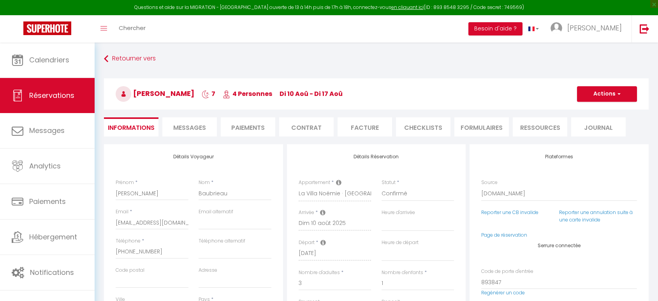
select select
select select "2"
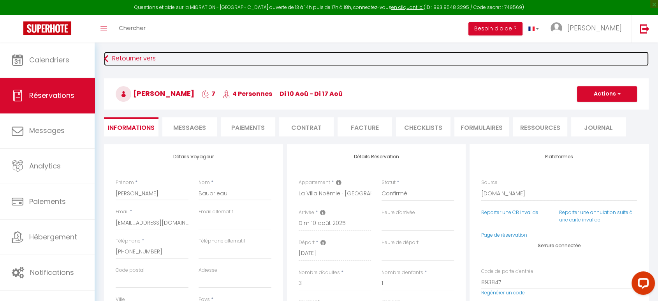
click at [138, 56] on link "Retourner vers" at bounding box center [376, 59] width 545 height 14
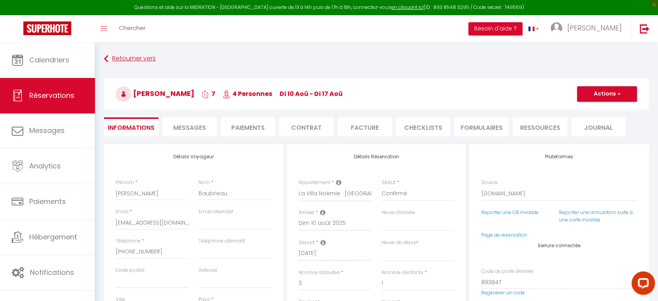
scroll to position [27, 0]
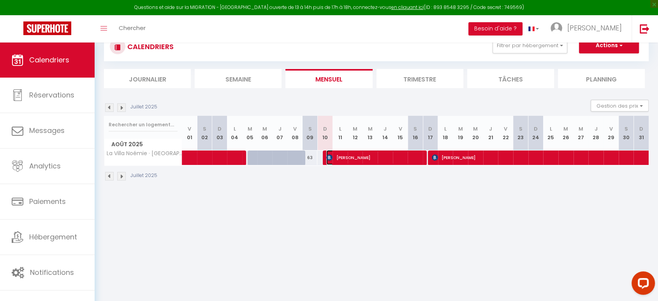
click at [378, 155] on span "[PERSON_NAME]" at bounding box center [375, 157] width 96 height 15
select select "OK"
select select "0"
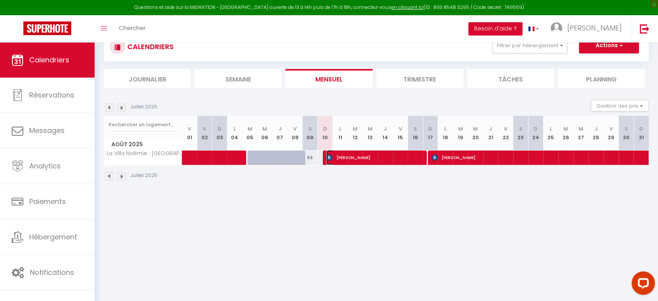
select select "1"
select select
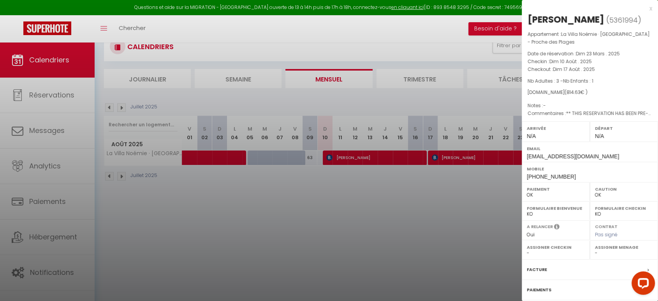
click at [400, 37] on div at bounding box center [329, 150] width 658 height 301
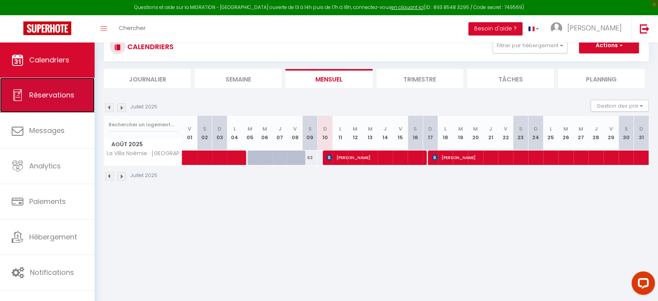
click at [63, 93] on span "Réservations" at bounding box center [51, 95] width 45 height 10
select select "not_cancelled"
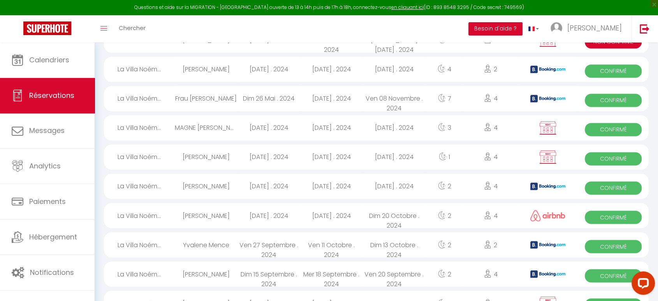
scroll to position [1314, 0]
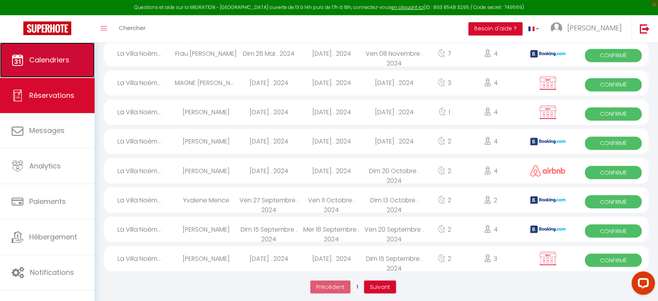
click at [60, 60] on span "Calendriers" at bounding box center [49, 60] width 40 height 10
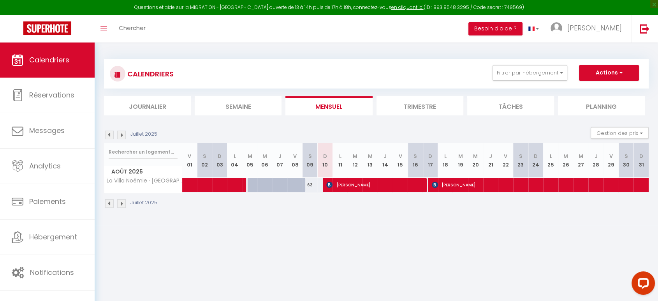
click at [108, 133] on img at bounding box center [109, 135] width 9 height 9
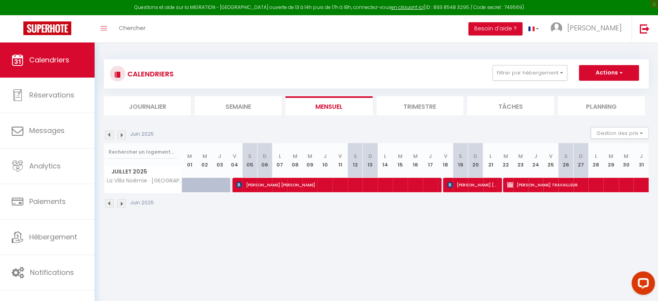
click at [108, 133] on img at bounding box center [109, 135] width 9 height 9
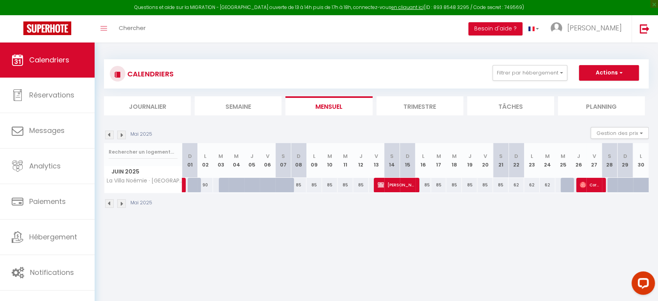
click at [108, 133] on img at bounding box center [109, 135] width 9 height 9
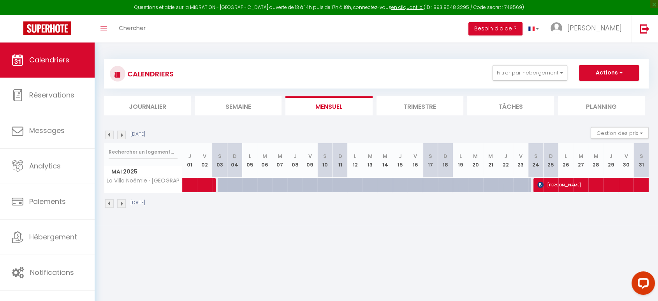
click at [108, 133] on img at bounding box center [109, 135] width 9 height 9
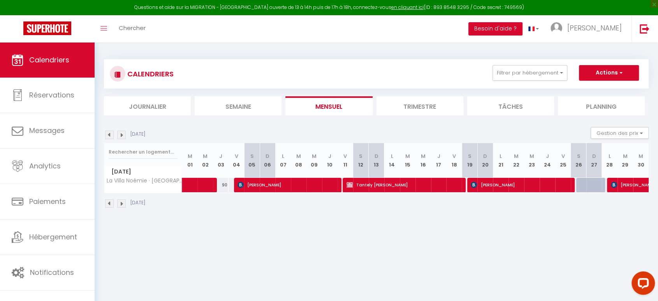
click at [108, 133] on img at bounding box center [109, 135] width 9 height 9
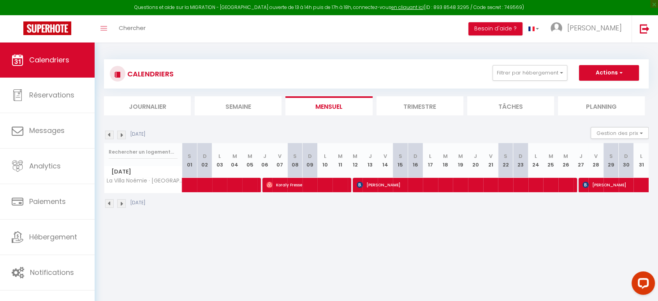
click at [108, 133] on img at bounding box center [109, 135] width 9 height 9
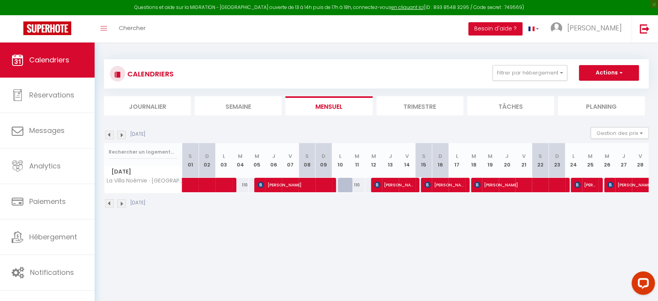
click at [108, 133] on img at bounding box center [109, 135] width 9 height 9
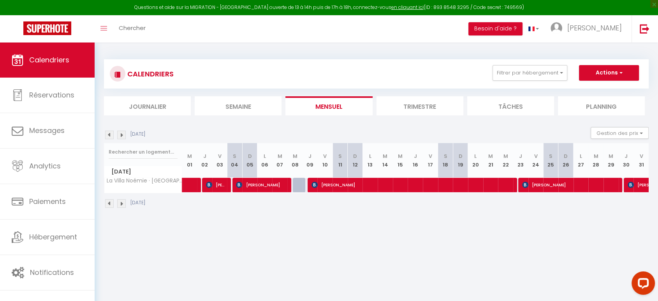
click at [108, 133] on img at bounding box center [109, 135] width 9 height 9
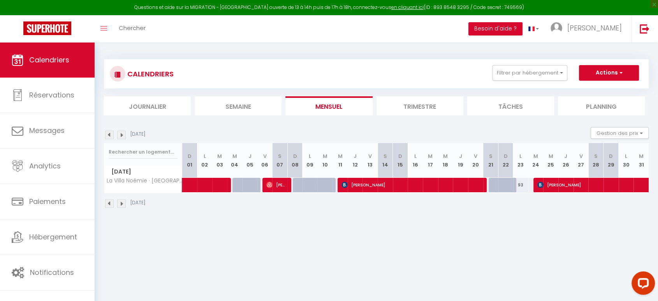
click at [108, 133] on img at bounding box center [109, 135] width 9 height 9
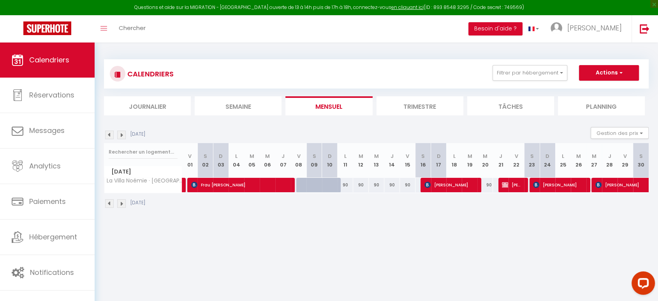
click at [108, 133] on img at bounding box center [109, 135] width 9 height 9
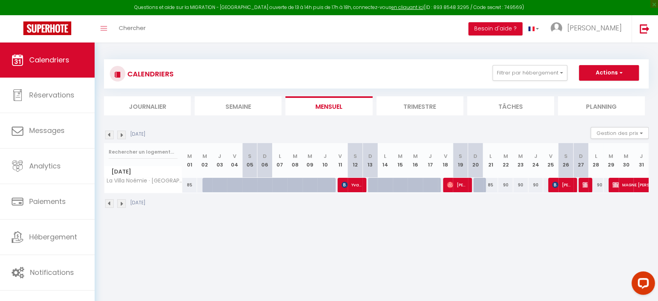
click at [108, 133] on img at bounding box center [109, 135] width 9 height 9
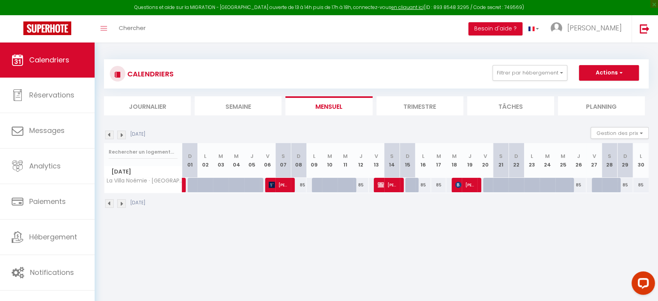
click at [108, 133] on img at bounding box center [109, 135] width 9 height 9
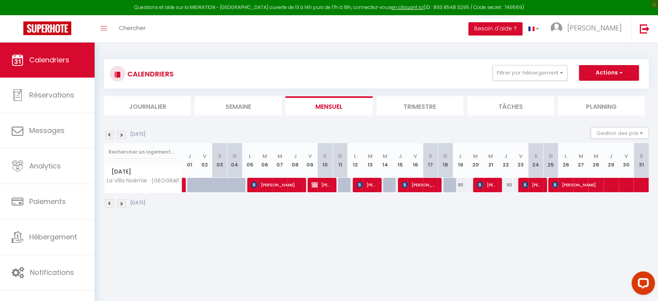
click at [108, 133] on img at bounding box center [109, 135] width 9 height 9
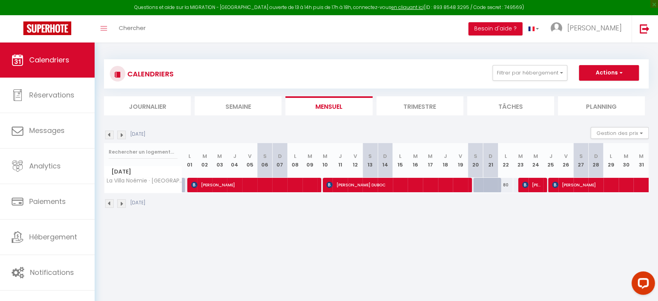
click at [108, 133] on img at bounding box center [109, 135] width 9 height 9
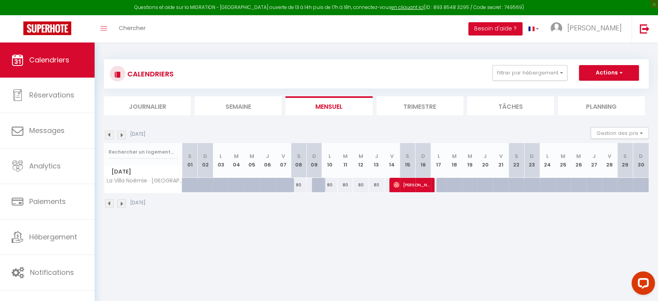
click at [420, 106] on li "Trimestre" at bounding box center [420, 105] width 87 height 19
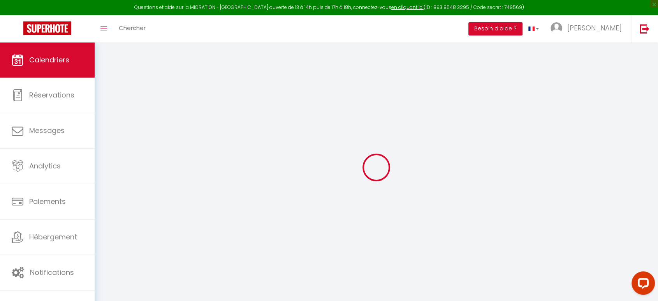
select select
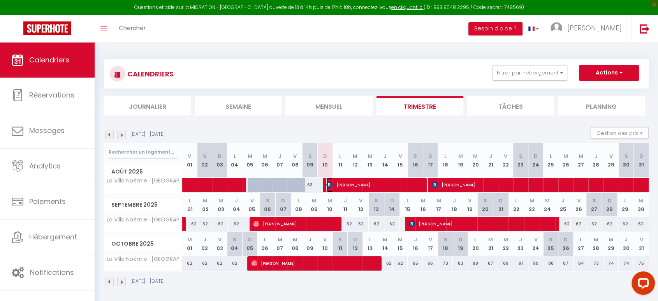
click at [388, 182] on span "[PERSON_NAME]" at bounding box center [375, 184] width 96 height 15
select select "OK"
select select "0"
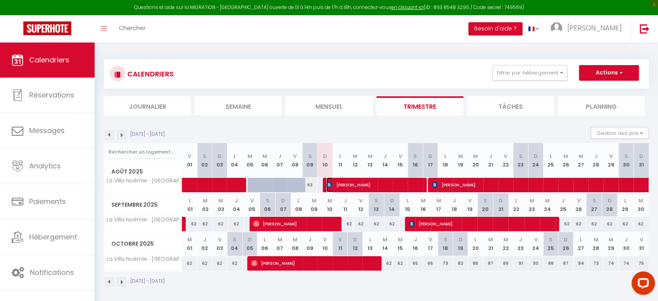
select select "1"
select select
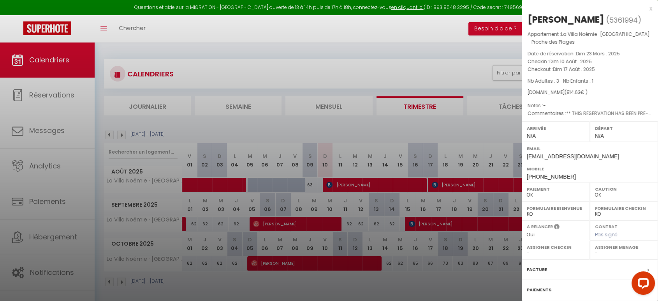
click at [297, 73] on div at bounding box center [329, 150] width 658 height 301
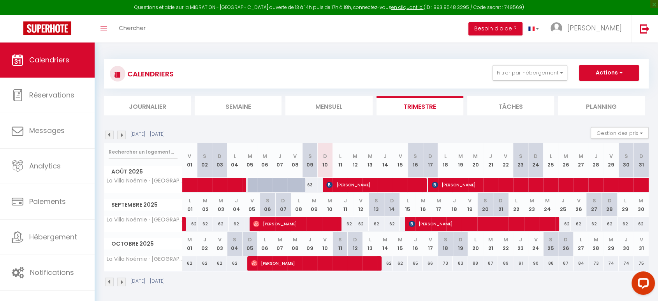
click at [109, 134] on img at bounding box center [109, 135] width 9 height 9
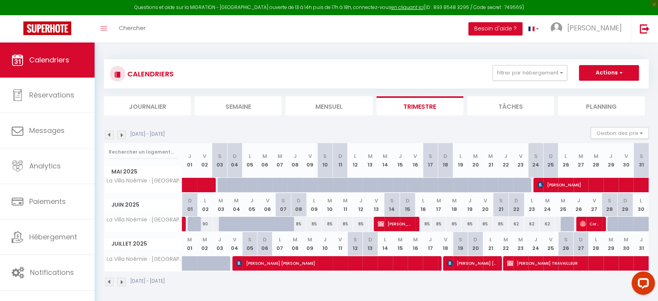
click at [109, 134] on img at bounding box center [109, 135] width 9 height 9
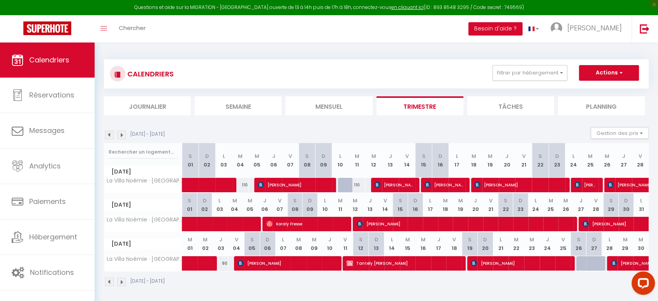
click at [109, 134] on img at bounding box center [109, 135] width 9 height 9
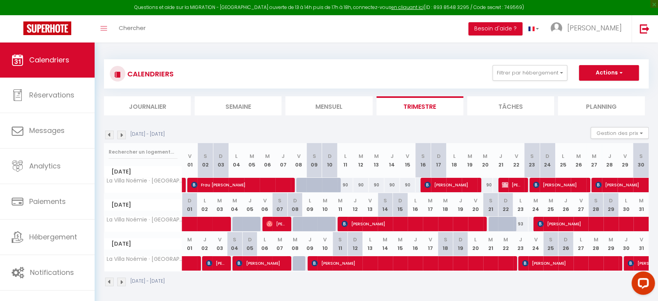
click at [109, 134] on img at bounding box center [109, 135] width 9 height 9
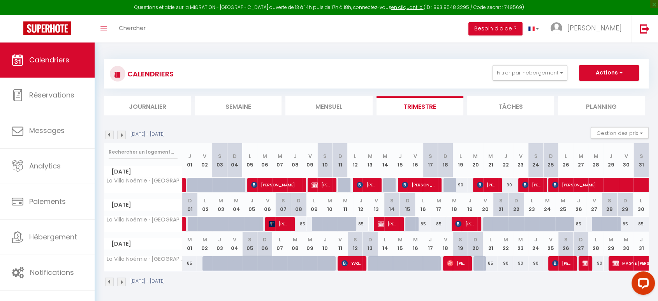
click at [109, 134] on img at bounding box center [109, 135] width 9 height 9
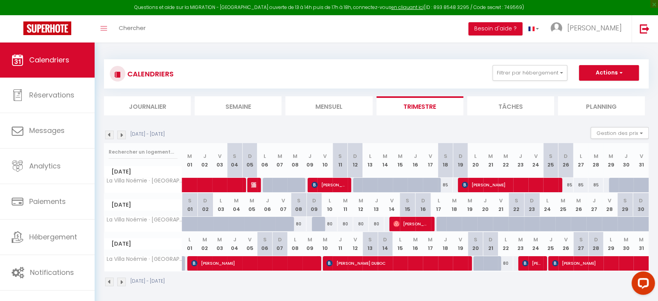
click at [109, 134] on img at bounding box center [109, 135] width 9 height 9
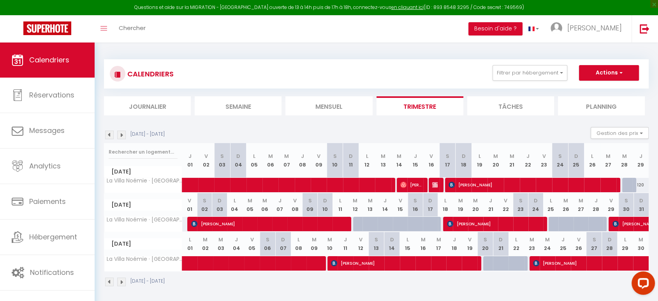
click at [109, 134] on img at bounding box center [109, 135] width 9 height 9
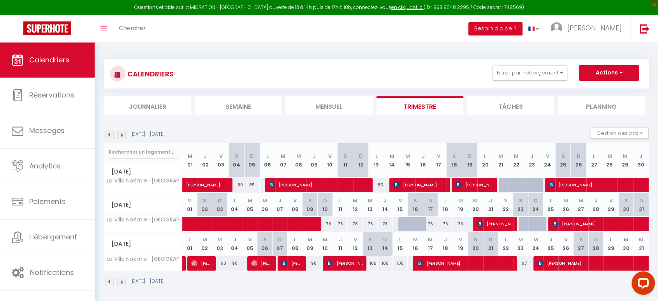
click at [109, 134] on img at bounding box center [109, 135] width 9 height 9
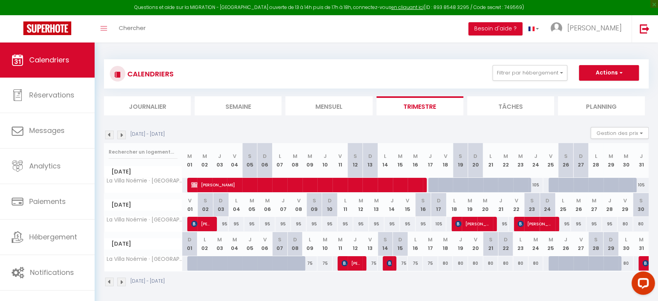
click at [122, 135] on img at bounding box center [121, 135] width 9 height 9
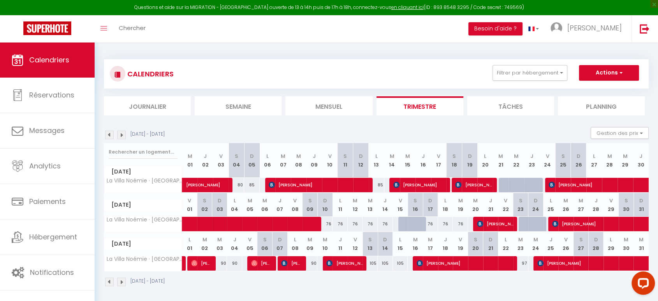
click at [121, 134] on img at bounding box center [121, 135] width 9 height 9
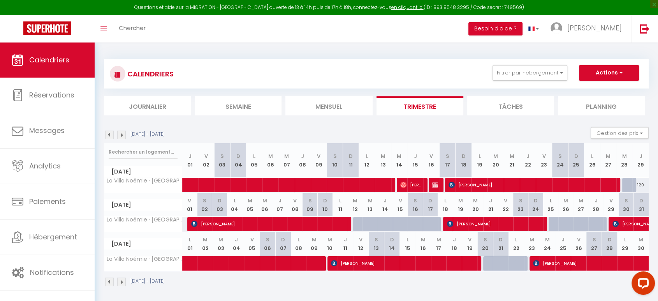
click at [121, 134] on img at bounding box center [121, 135] width 9 height 9
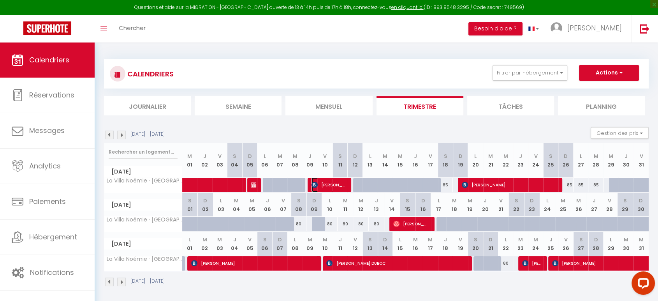
click at [324, 181] on span "[PERSON_NAME]" at bounding box center [329, 184] width 35 height 15
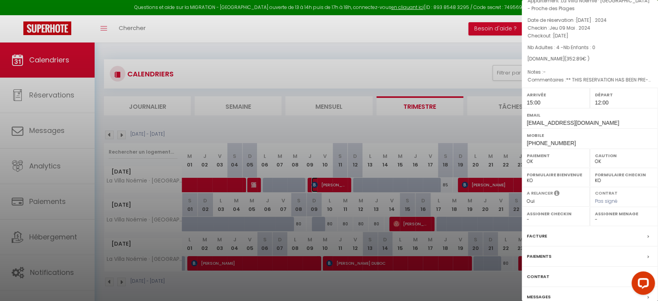
scroll to position [81, 0]
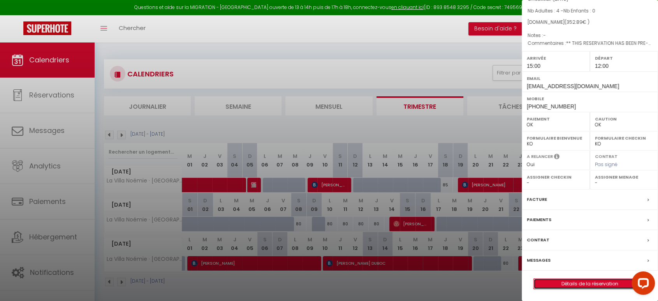
click at [586, 282] on link "Détails de la réservation" at bounding box center [590, 284] width 112 height 10
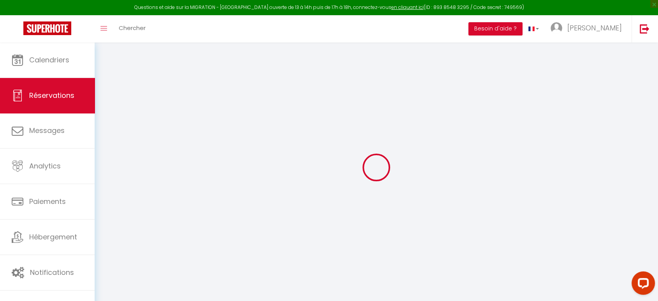
type input "[PERSON_NAME]"
type input "Baubrieau"
type input "[EMAIL_ADDRESS][DOMAIN_NAME]"
type input "[PERSON_NAME][EMAIL_ADDRESS][DOMAIN_NAME]"
type input "[PHONE_NUMBER]"
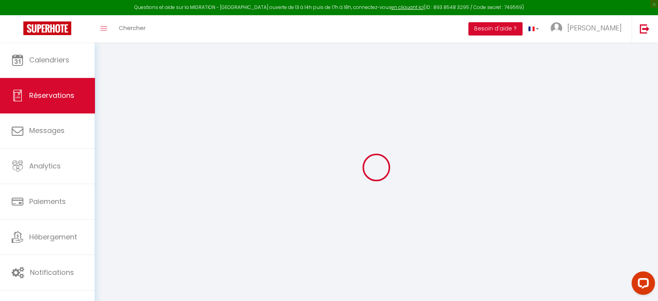
type input "[PHONE_NUMBER]"
select select "FR"
type input "50.45"
type input "3.5300000000000002"
select select "18681"
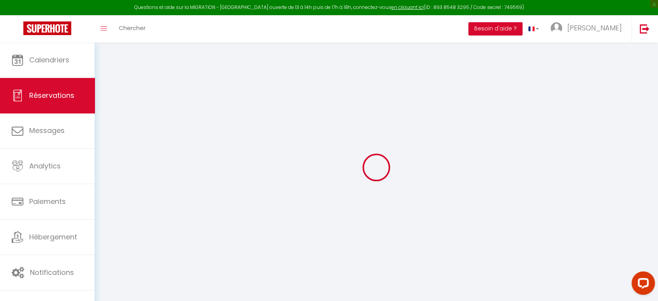
select select "1"
select select
type input "4"
select select "12"
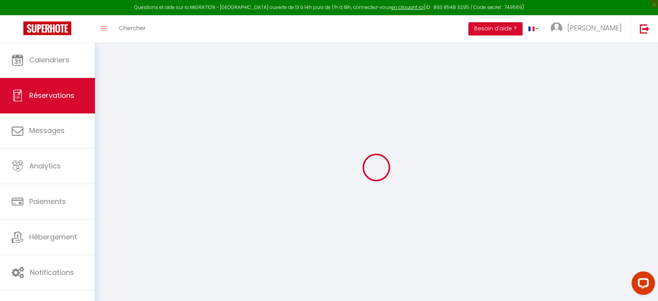
select select "15"
type input "301.32"
checkbox input "false"
type input "0"
select select "2"
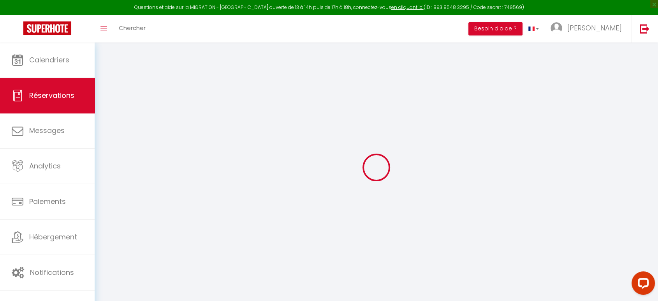
type input "0"
select select
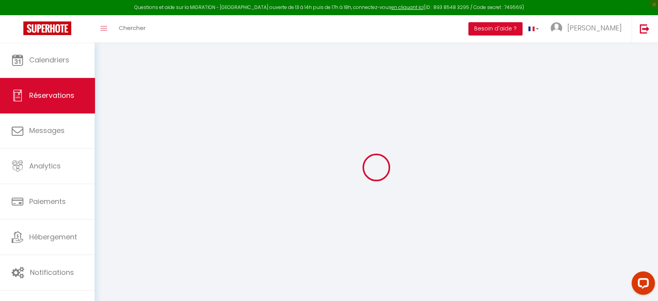
checkbox input "false"
select select
checkbox input "false"
select select
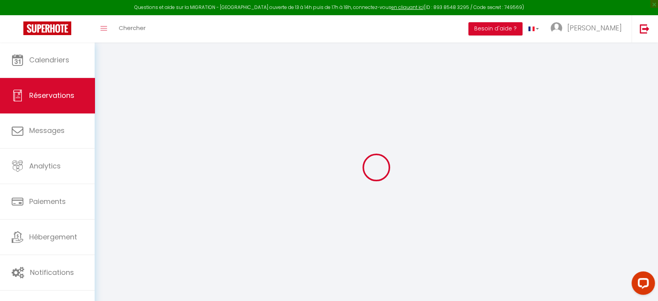
select select
checkbox input "false"
select select
checkbox input "false"
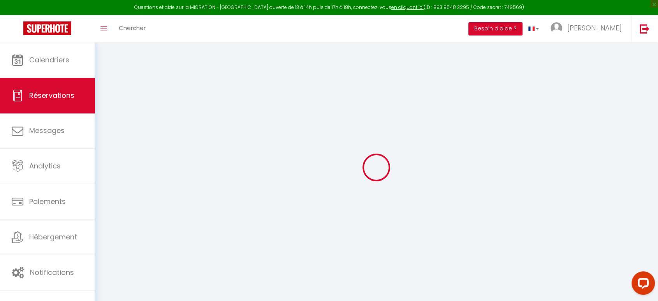
type particuliere1 "** THIS RESERVATION HAS BEEN PRE-PAID ** BOOKING NOTE : Payment charge is EUR 3…"
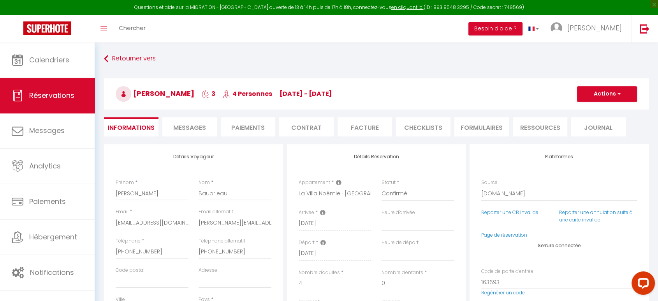
type input "35"
type input "16.57"
select select
checkbox input "false"
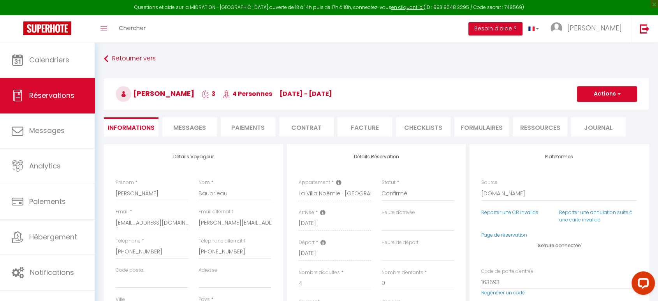
select select "15:00"
select select "12:00"
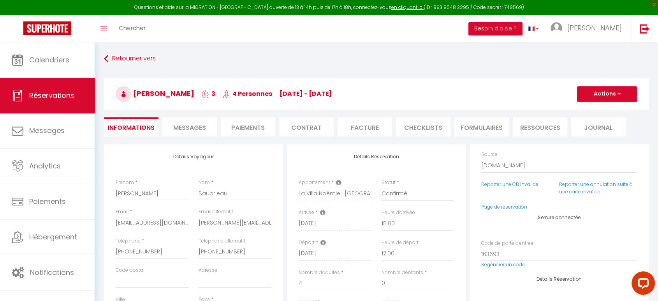
scroll to position [43, 0]
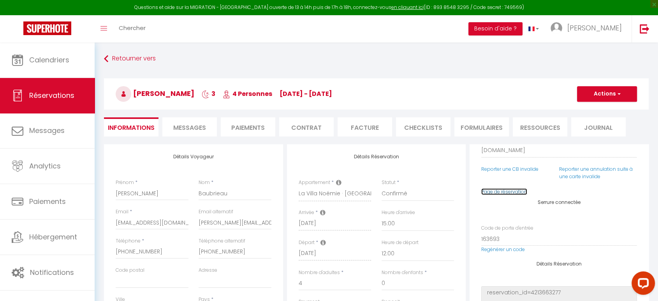
click at [508, 193] on link "Page de réservation" at bounding box center [505, 191] width 46 height 7
